Goal: Task Accomplishment & Management: Use online tool/utility

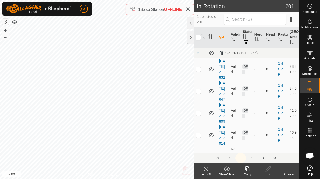
click at [247, 169] on icon at bounding box center [247, 169] width 6 height 6
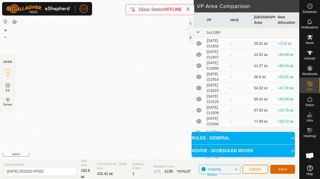
click at [278, 167] on button "Save" at bounding box center [282, 169] width 25 height 9
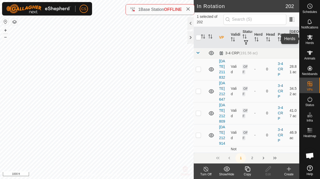
click at [312, 35] on icon at bounding box center [310, 37] width 6 height 6
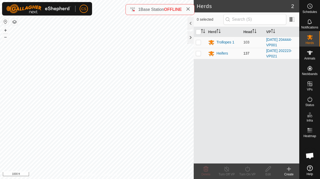
click at [199, 54] on p-checkbox at bounding box center [198, 53] width 5 height 4
checkbox input "true"
click at [244, 166] on icon at bounding box center [247, 169] width 6 height 6
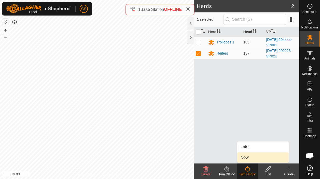
click at [244, 158] on link "Now" at bounding box center [262, 158] width 51 height 10
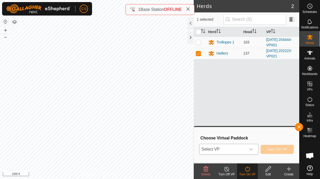
click at [234, 149] on span "Select VP" at bounding box center [222, 149] width 46 height 10
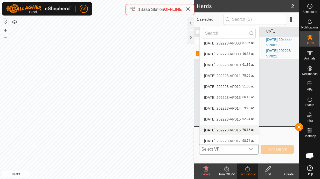
scroll to position [2226, 0]
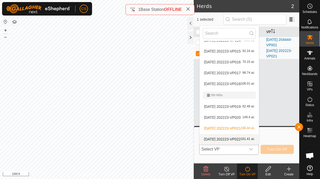
click at [223, 136] on li "[DATE] 202223-VP022 101.41 ac" at bounding box center [229, 139] width 59 height 10
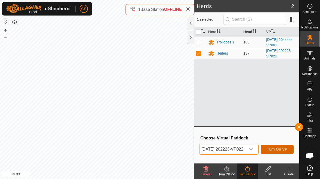
click at [275, 150] on span "Turn On VP" at bounding box center [277, 149] width 20 height 4
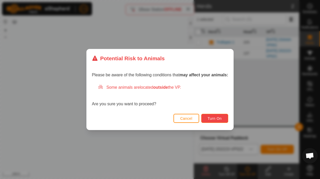
click at [211, 117] on span "Turn On" at bounding box center [215, 119] width 14 height 4
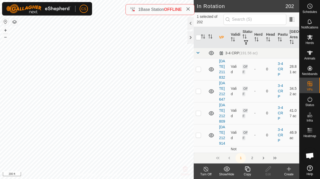
click at [248, 169] on icon at bounding box center [247, 169] width 6 height 6
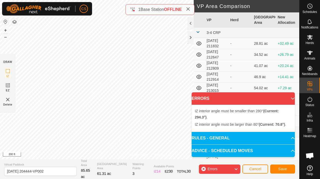
click at [0, 117] on html "CS Schedules Notifications Herds Animals Neckbands VPs Status Infra Heatmap Hel…" at bounding box center [160, 89] width 320 height 179
click at [15, 56] on div "Privacy Policy Contact Us Type: Inclusion Zone undefined Animal + – ⇧ i 200 ft …" at bounding box center [149, 89] width 299 height 179
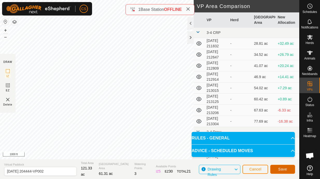
click at [288, 170] on button "Save" at bounding box center [282, 169] width 25 height 9
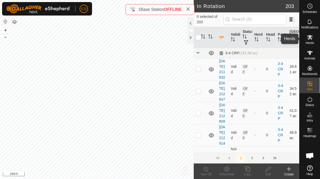
click at [311, 40] on icon at bounding box center [310, 37] width 6 height 6
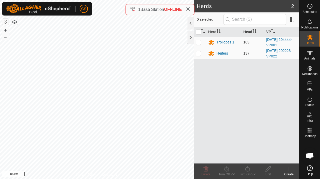
click at [199, 41] on p-checkbox at bounding box center [198, 42] width 5 height 4
checkbox input "true"
click at [246, 170] on icon at bounding box center [247, 169] width 6 height 6
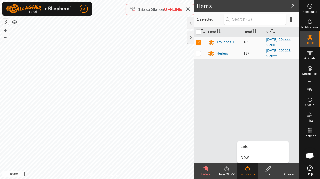
click at [246, 164] on div "Herd Head VP Trollopes 1 103 [DATE] 204444-VP001 Heifers 137 [DATE] 202223-VP022" at bounding box center [246, 95] width 105 height 137
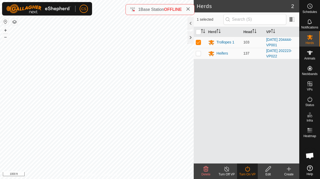
click at [245, 169] on icon at bounding box center [247, 169] width 6 height 6
click at [248, 170] on icon at bounding box center [247, 169] width 6 height 6
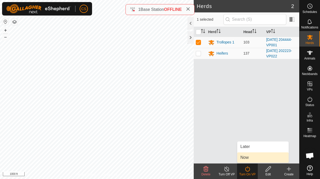
click at [247, 159] on link "Now" at bounding box center [262, 158] width 51 height 10
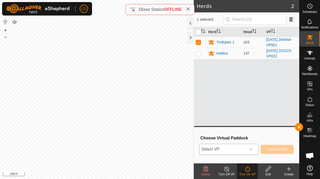
click at [244, 149] on span "Select VP" at bounding box center [222, 149] width 46 height 10
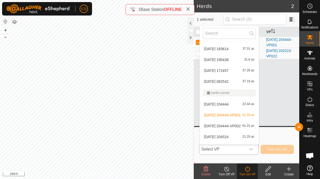
scroll to position [709, 0]
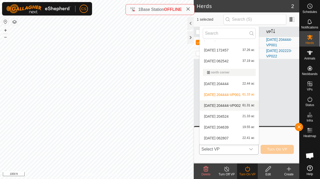
click at [234, 103] on li "[DATE] 204444-VP002 61.31 ac" at bounding box center [229, 106] width 59 height 10
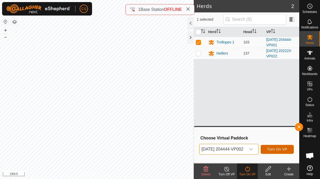
click at [278, 151] on span "Turn On VP" at bounding box center [277, 149] width 20 height 4
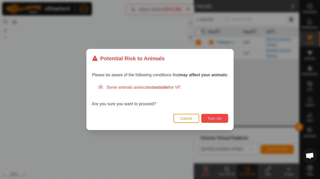
click at [212, 117] on span "Turn On" at bounding box center [215, 119] width 14 height 4
